Goal: Task Accomplishment & Management: Use online tool/utility

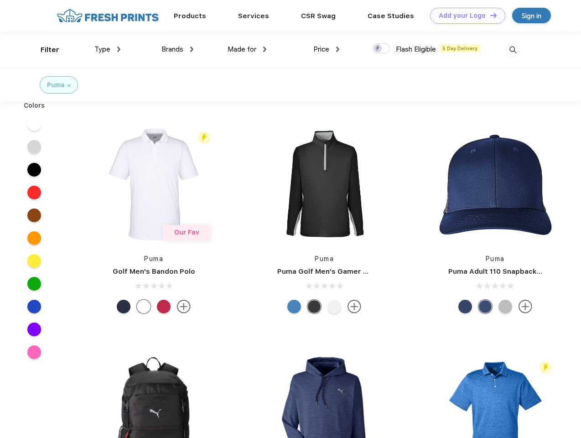
click at [464, 15] on link "Add your Logo Design Tool" at bounding box center [467, 16] width 75 height 16
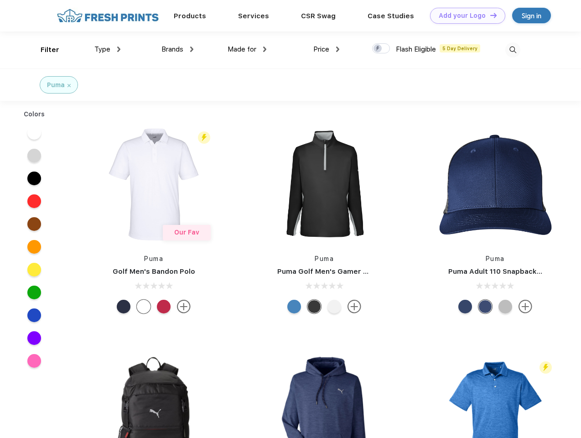
click at [0, 0] on div "Design Tool" at bounding box center [0, 0] width 0 height 0
click at [489, 15] on link "Add your Logo Design Tool" at bounding box center [467, 16] width 75 height 16
click at [44, 50] on div "Filter" at bounding box center [50, 50] width 19 height 10
click at [108, 49] on span "Type" at bounding box center [102, 49] width 16 height 8
click at [177, 49] on span "Brands" at bounding box center [172, 49] width 22 height 8
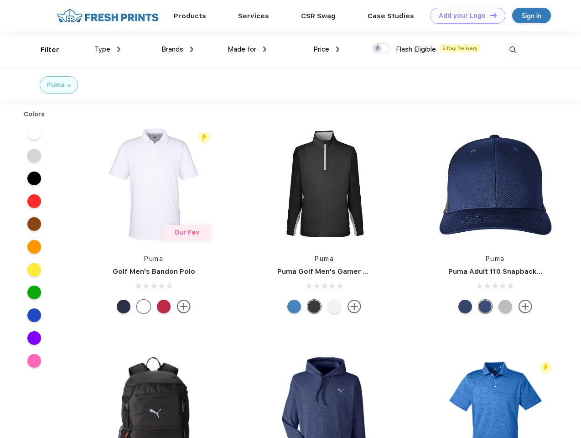
click at [247, 49] on span "Made for" at bounding box center [241, 49] width 29 height 8
click at [326, 49] on span "Price" at bounding box center [321, 49] width 16 height 8
click at [381, 49] on div at bounding box center [381, 48] width 18 height 10
click at [378, 49] on input "checkbox" at bounding box center [375, 46] width 6 height 6
click at [512, 50] on img at bounding box center [512, 49] width 15 height 15
